Goal: Task Accomplishment & Management: Manage account settings

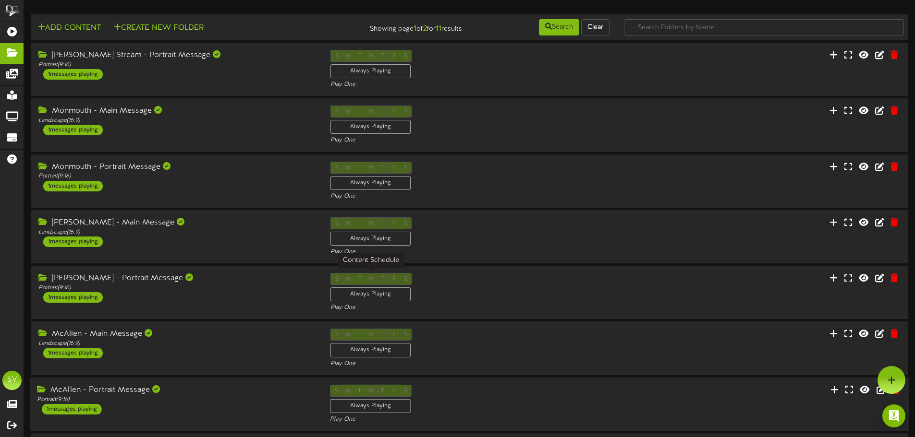
click at [560, 394] on div "S M T W T F S Always Playing Play One" at bounding box center [469, 404] width 293 height 39
click at [12, 31] on icon at bounding box center [12, 30] width 24 height 7
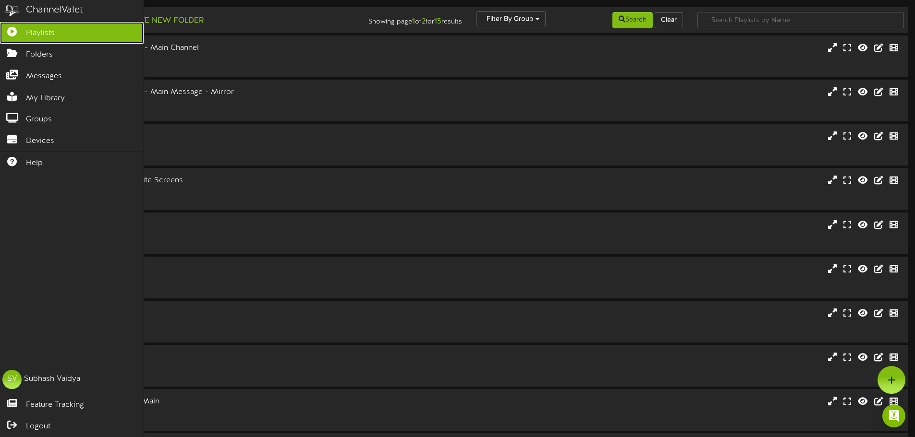
click at [12, 31] on icon at bounding box center [12, 30] width 24 height 7
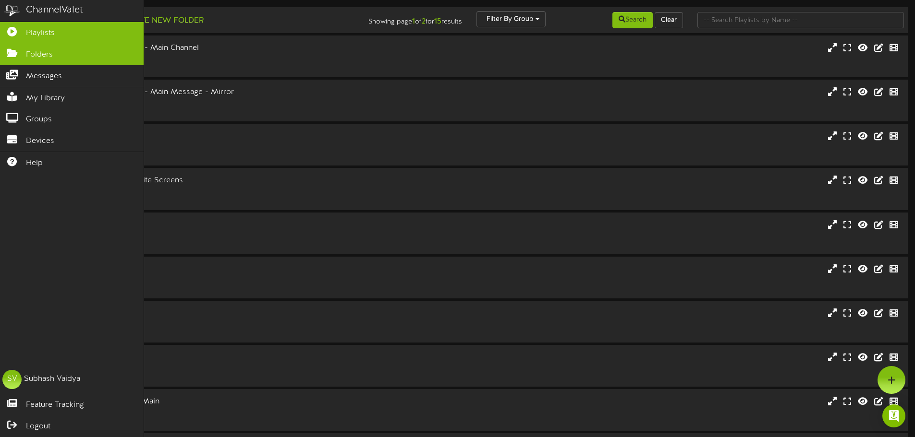
click at [43, 52] on span "Folders" at bounding box center [39, 54] width 27 height 11
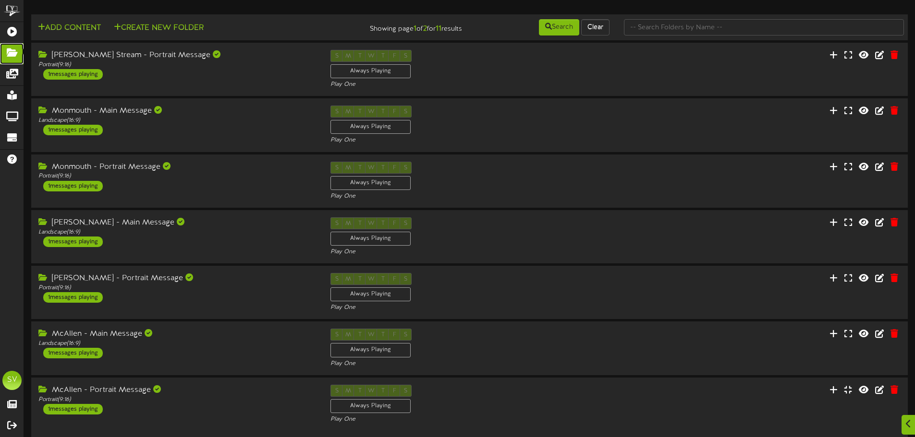
scroll to position [288, 0]
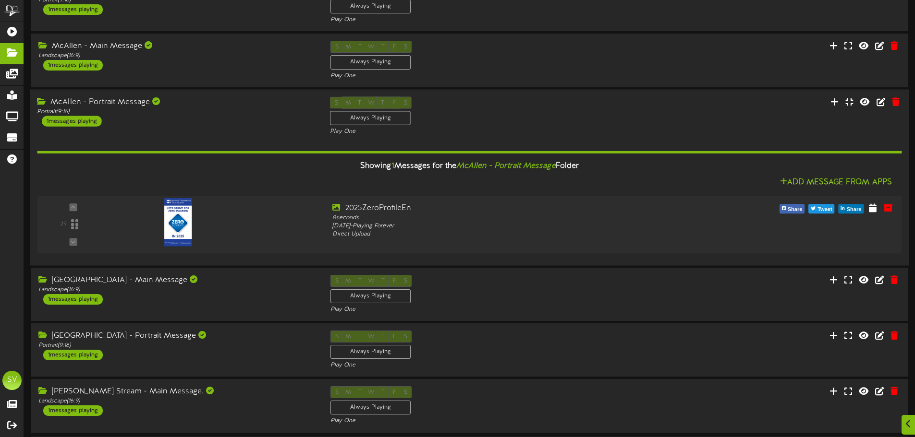
click at [496, 121] on div "S M T W T F S Always Playing Play One" at bounding box center [469, 115] width 293 height 39
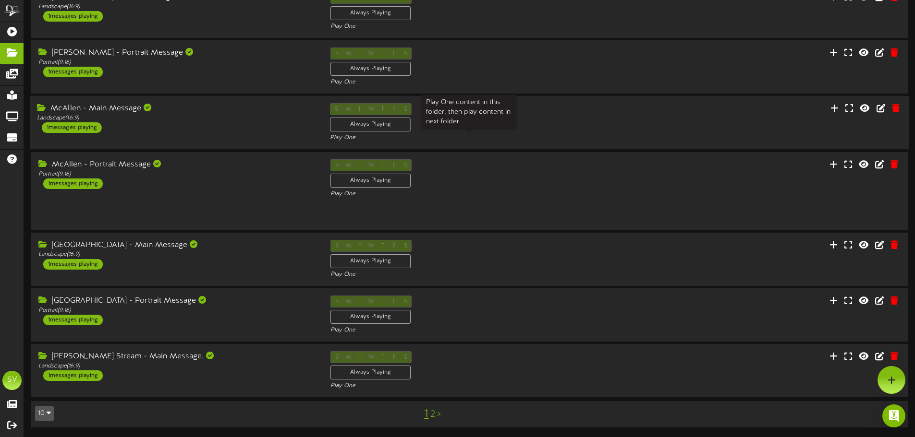
scroll to position [201, 0]
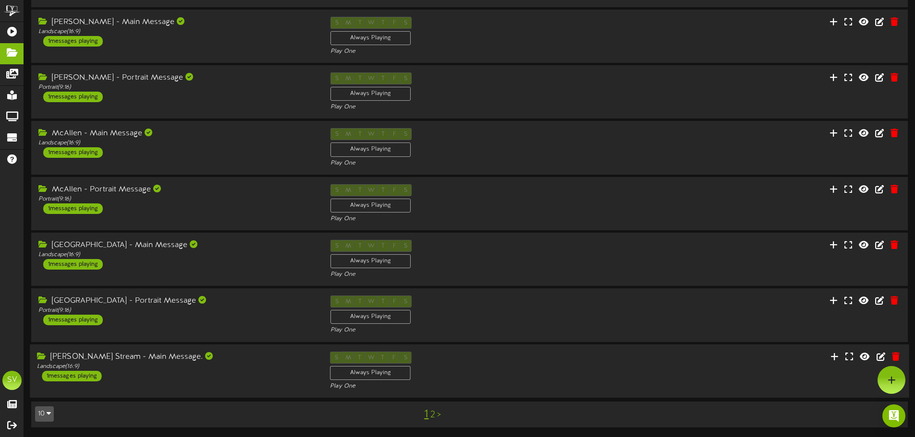
click at [597, 362] on div "S M T W T F S Always Playing Play One" at bounding box center [469, 370] width 293 height 39
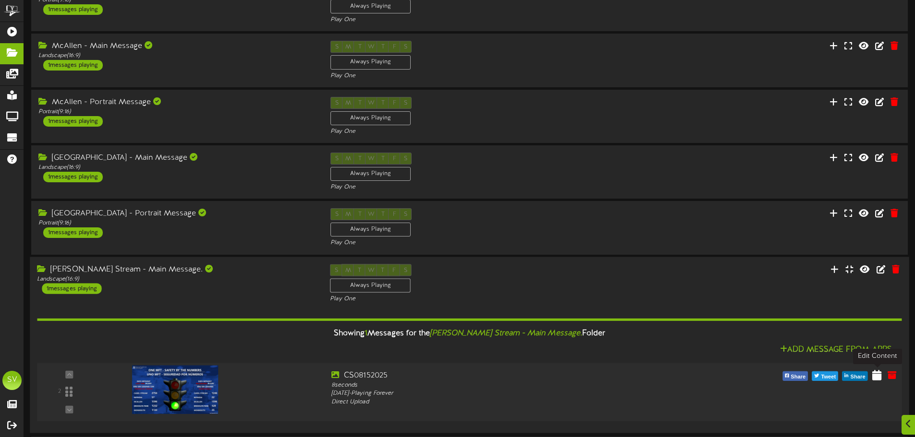
click at [876, 376] on icon at bounding box center [876, 375] width 9 height 11
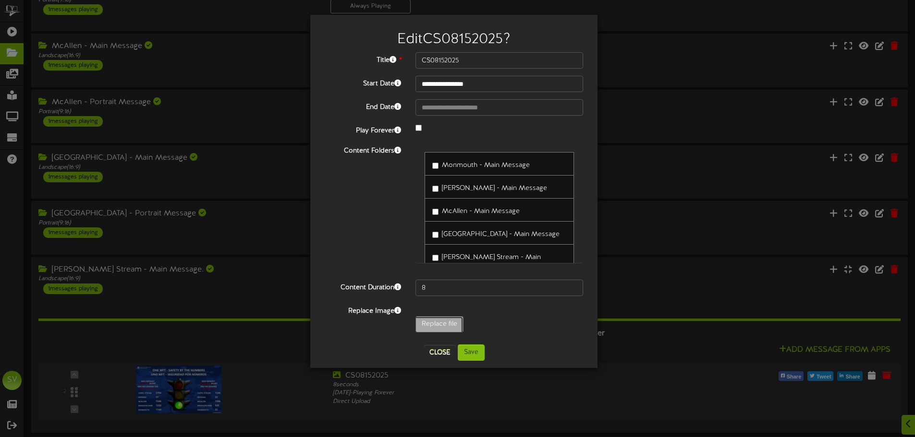
click at [431, 209] on div "**********" at bounding box center [454, 194] width 258 height 285
type input "**********"
type input "CS08182025"
click at [474, 357] on button "Save" at bounding box center [470, 353] width 27 height 16
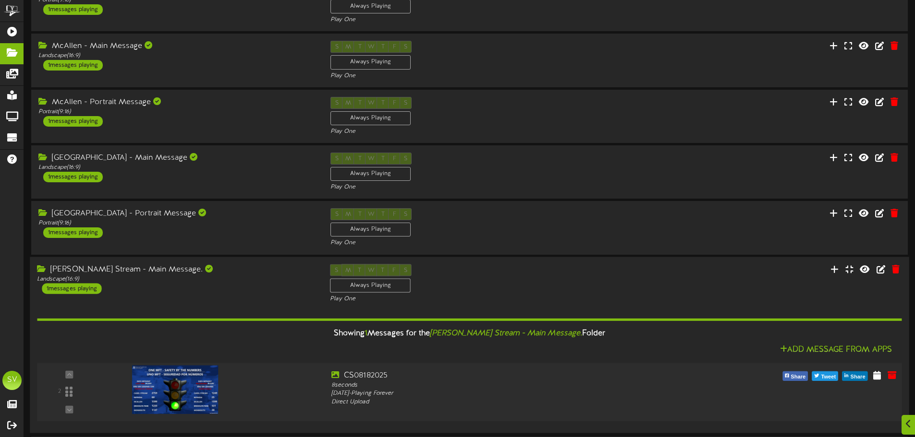
click at [160, 385] on img at bounding box center [175, 389] width 86 height 48
